Goal: Navigation & Orientation: Understand site structure

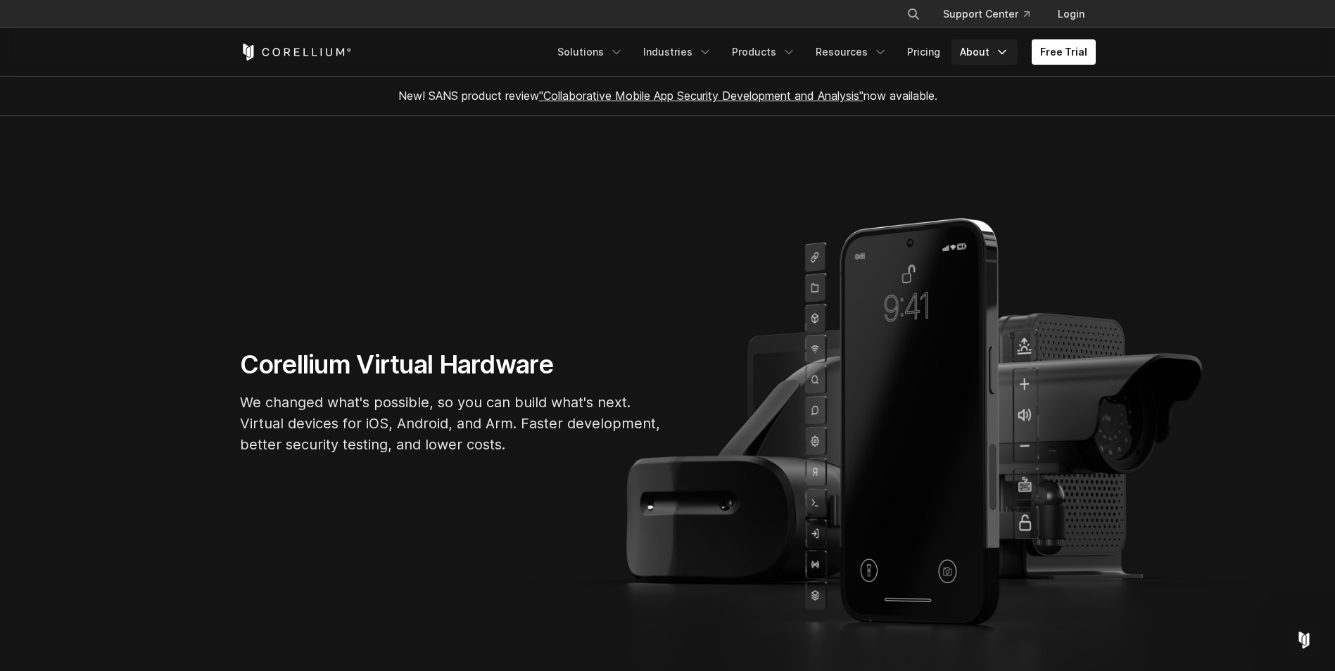
click at [999, 53] on icon "Navigation Menu" at bounding box center [1002, 52] width 14 height 14
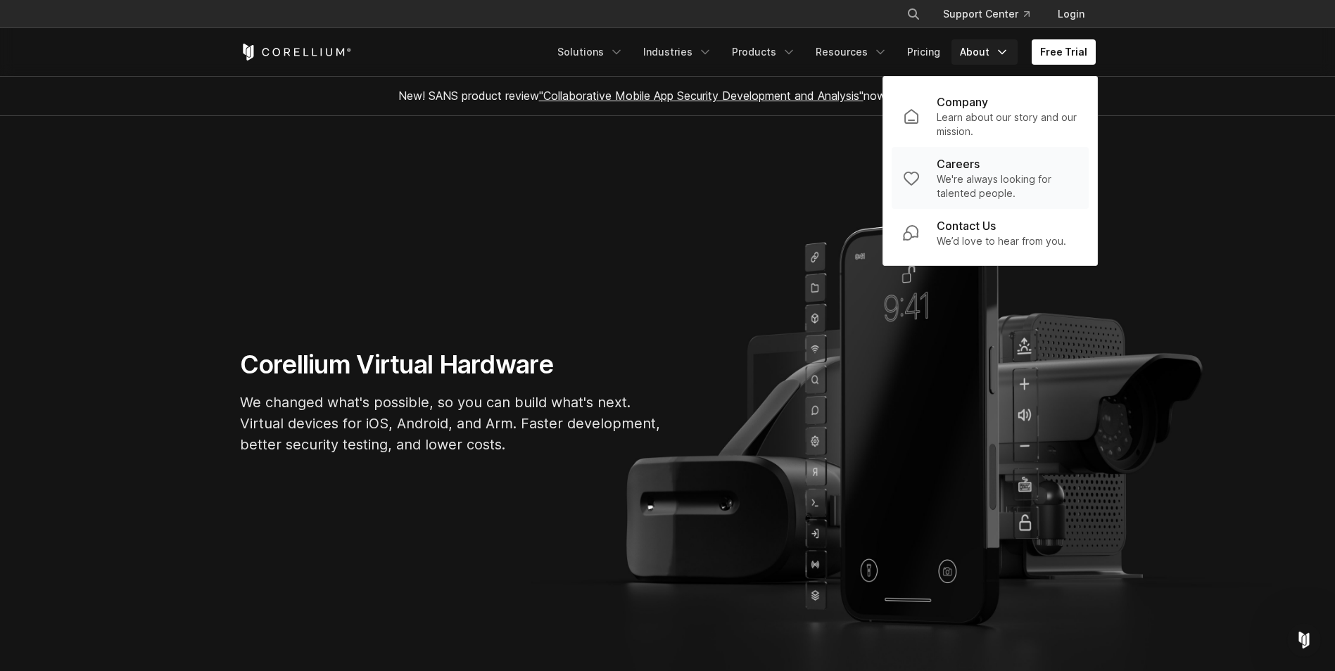
click at [963, 173] on p "We're always looking for talented people." at bounding box center [1007, 186] width 141 height 28
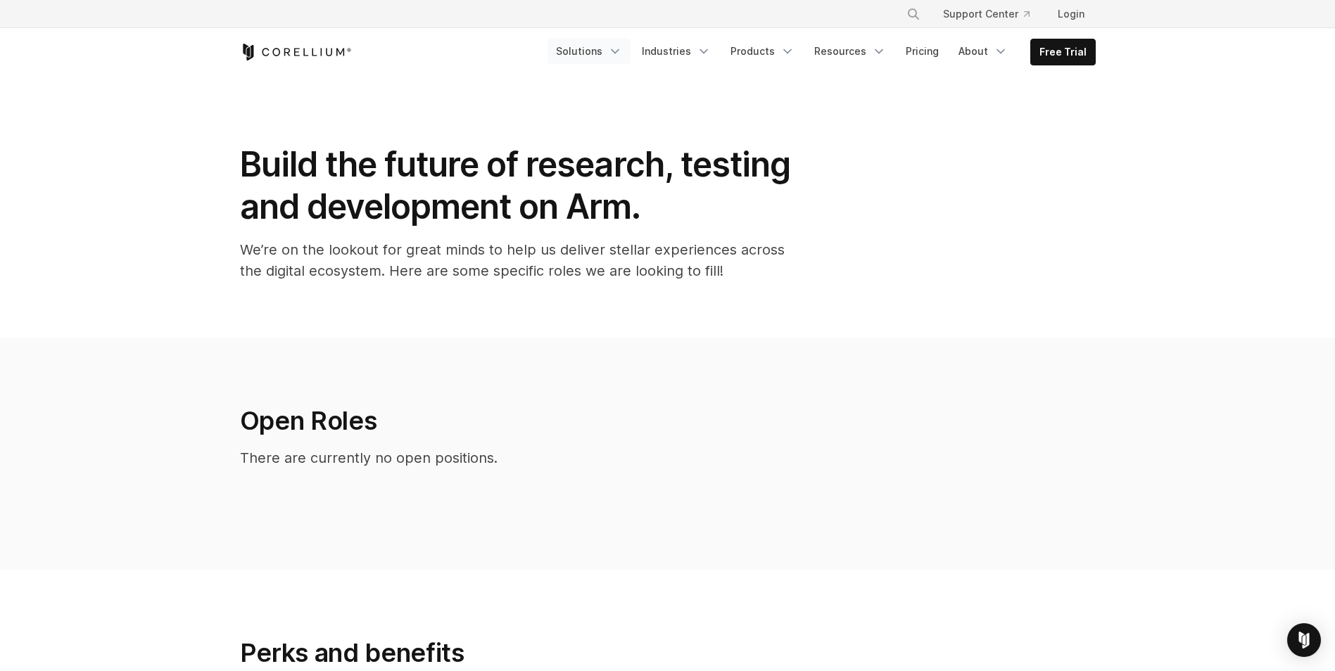
click at [602, 48] on link "Solutions" at bounding box center [589, 51] width 83 height 25
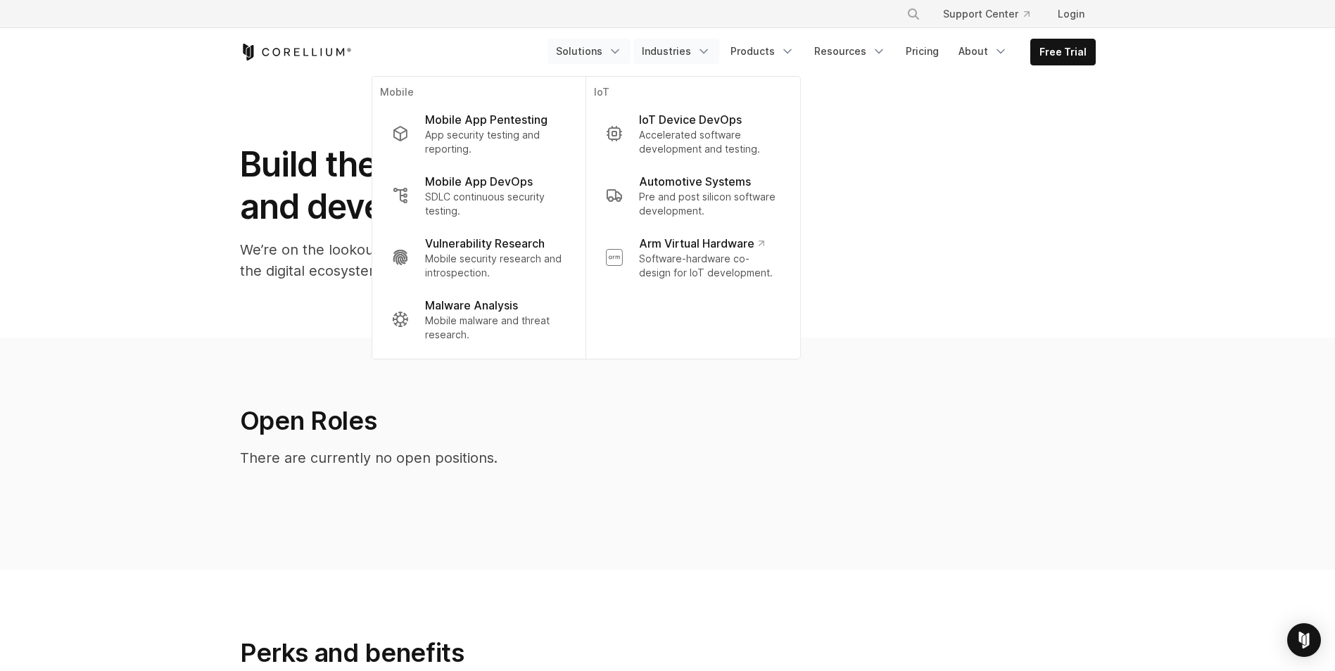
click at [689, 51] on link "Industries" at bounding box center [676, 51] width 86 height 25
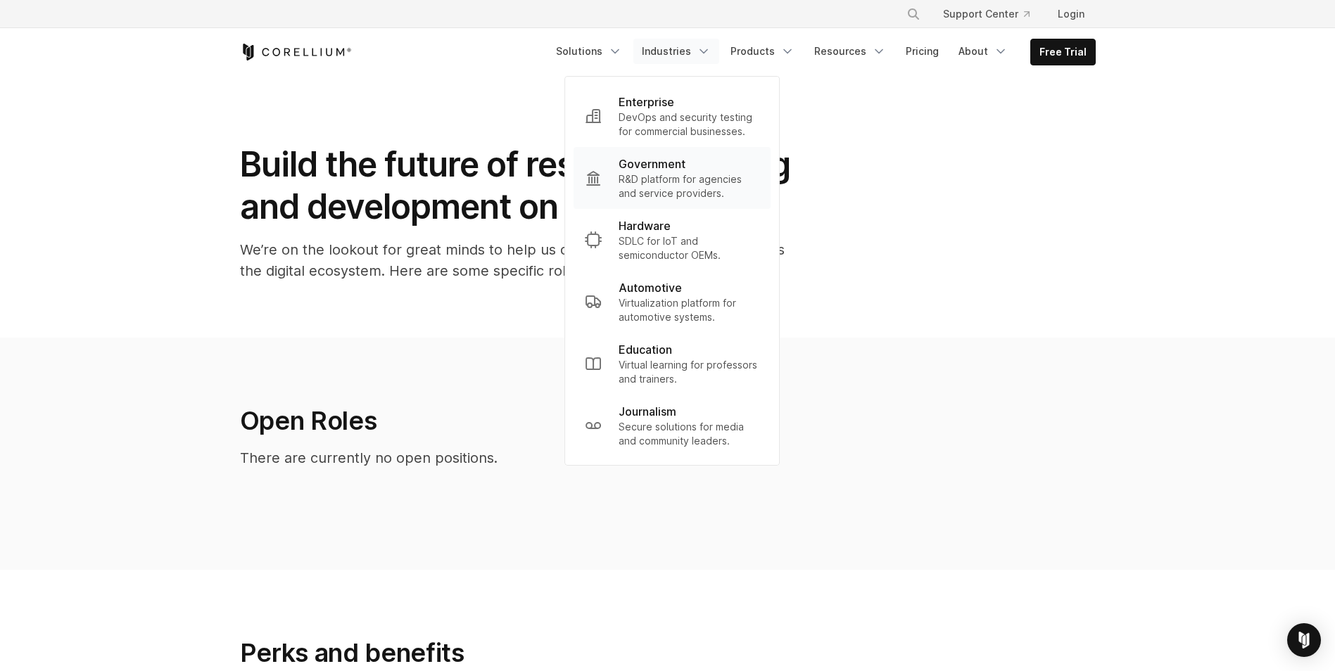
click at [676, 182] on p "R&D platform for agencies and service providers." at bounding box center [689, 186] width 141 height 28
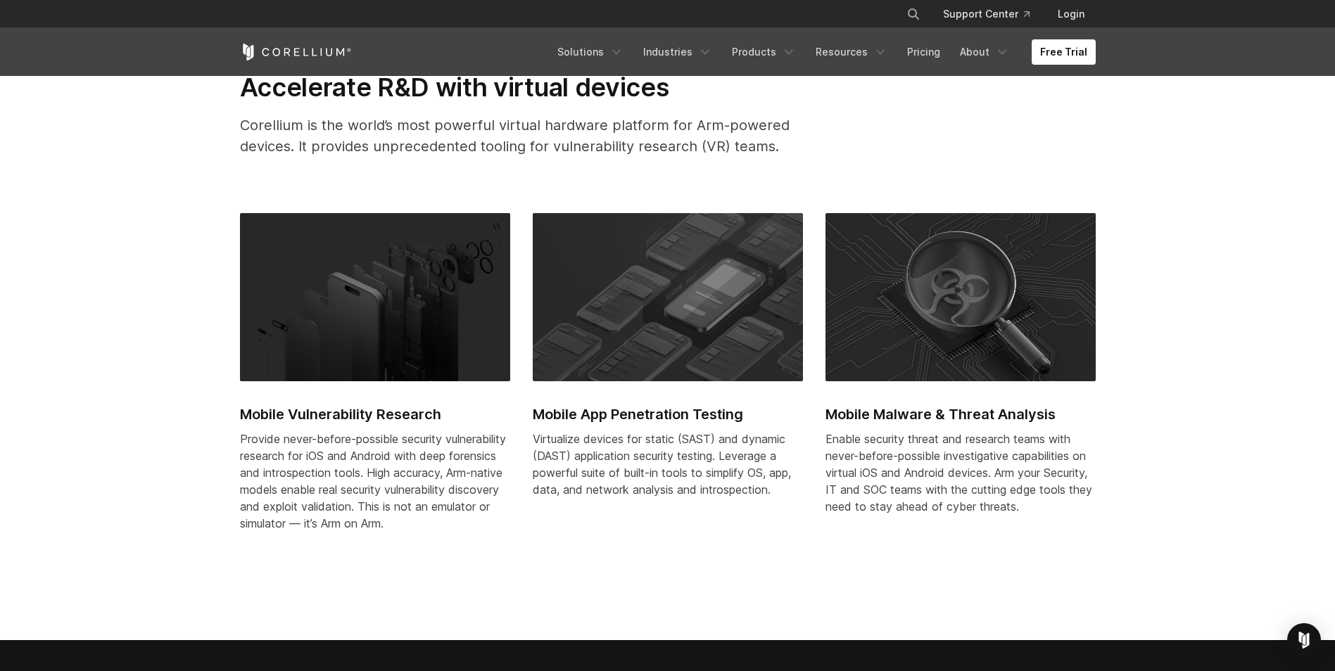
scroll to position [281, 0]
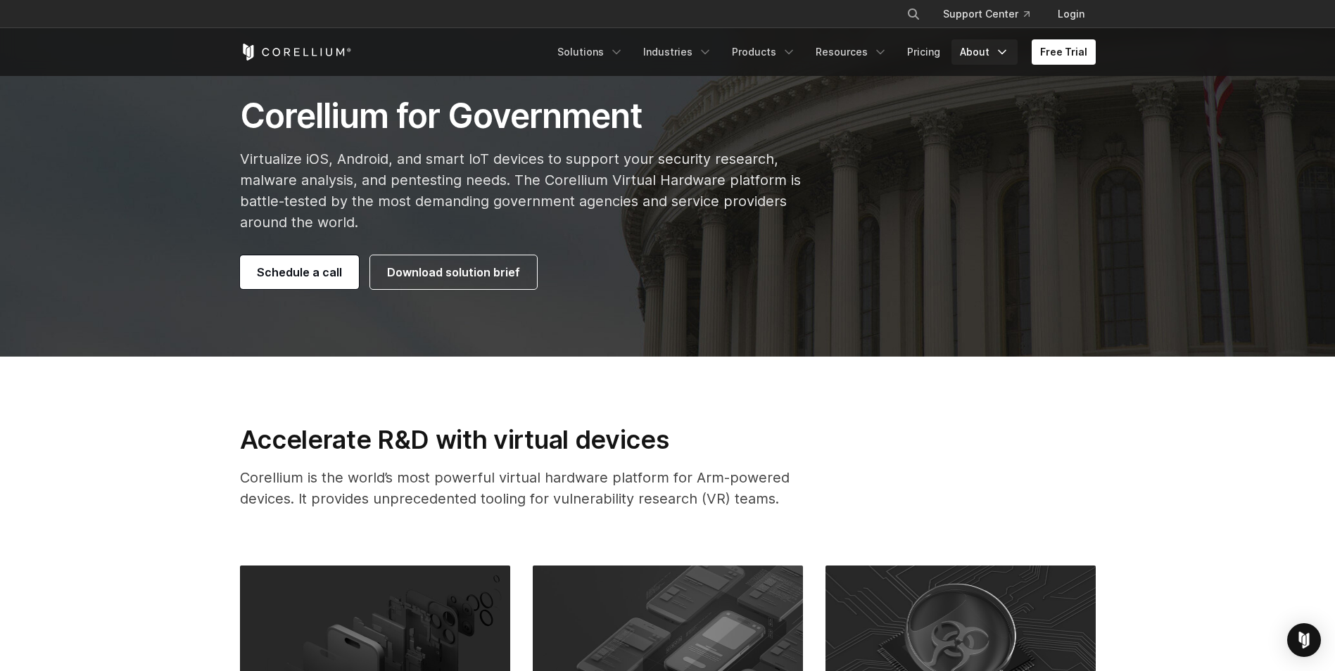
click at [997, 53] on link "About" at bounding box center [985, 51] width 66 height 25
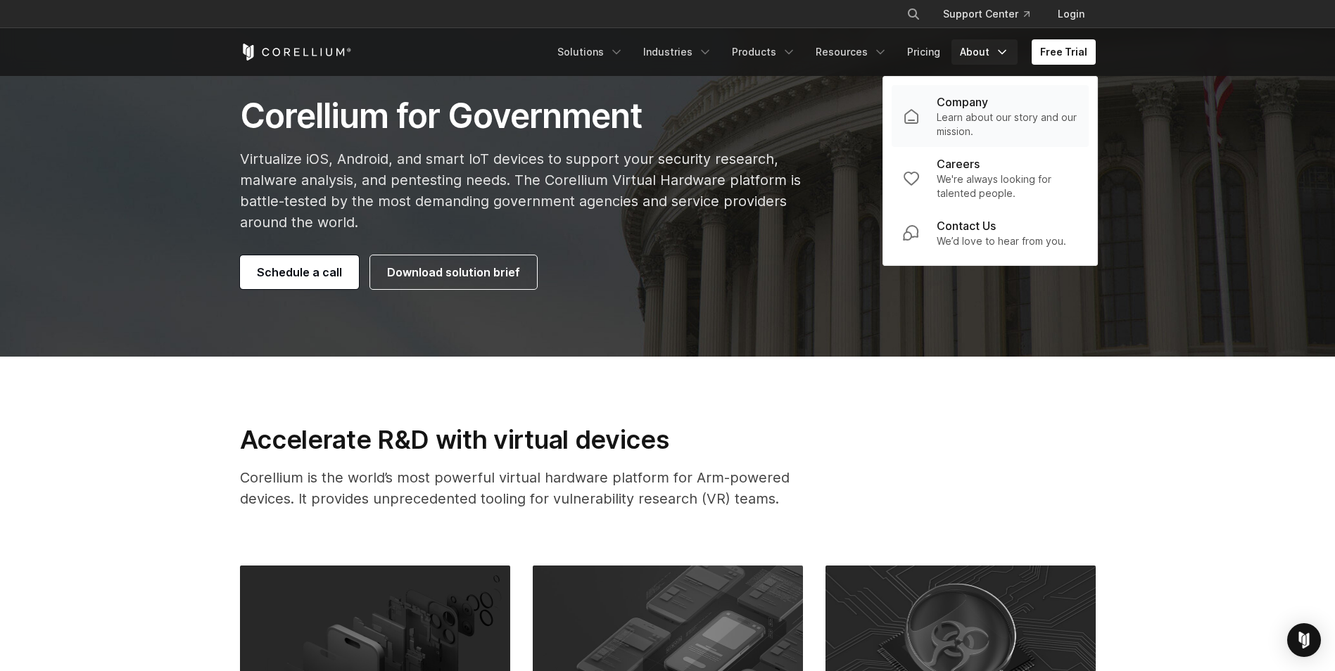
click at [963, 105] on p "Company" at bounding box center [962, 102] width 51 height 17
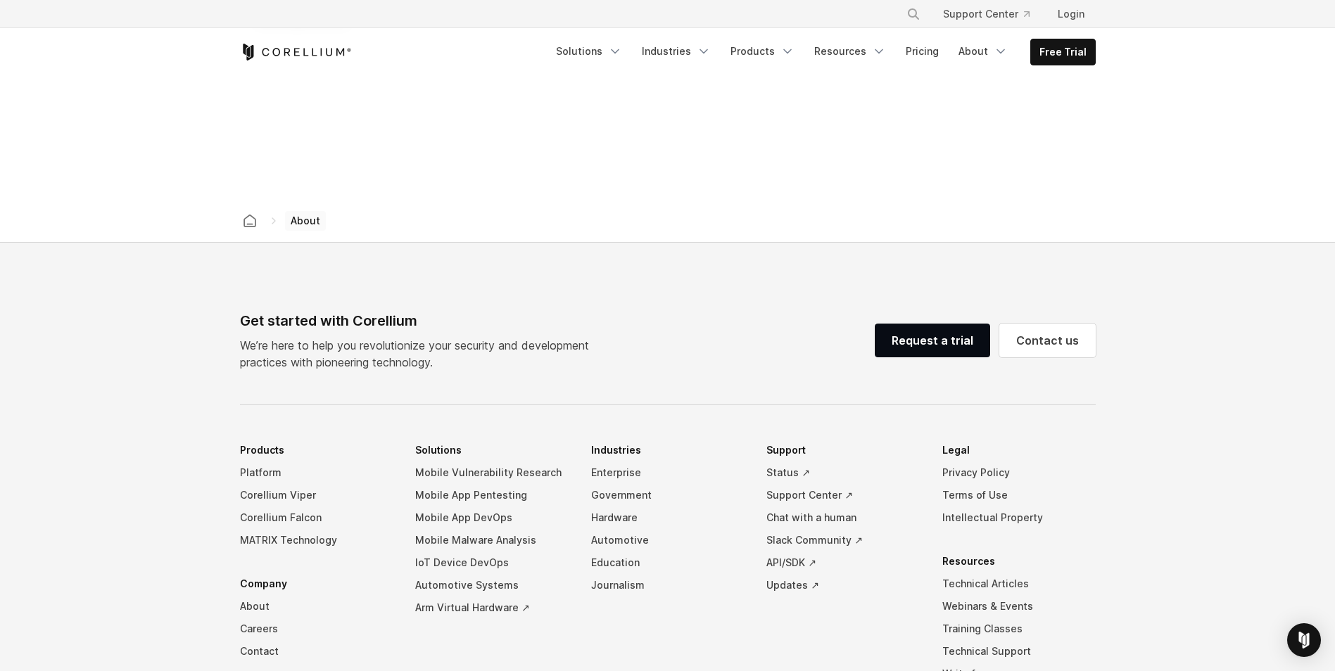
scroll to position [2353, 0]
